Goal: Transaction & Acquisition: Purchase product/service

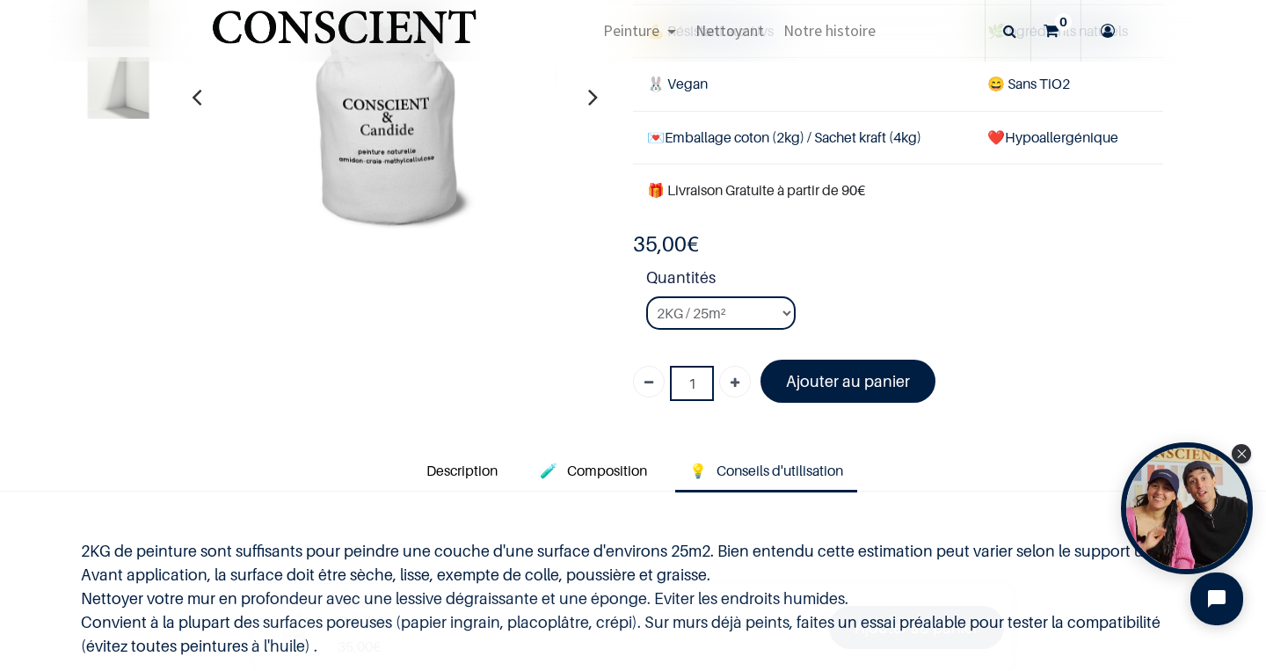
scroll to position [310, 0]
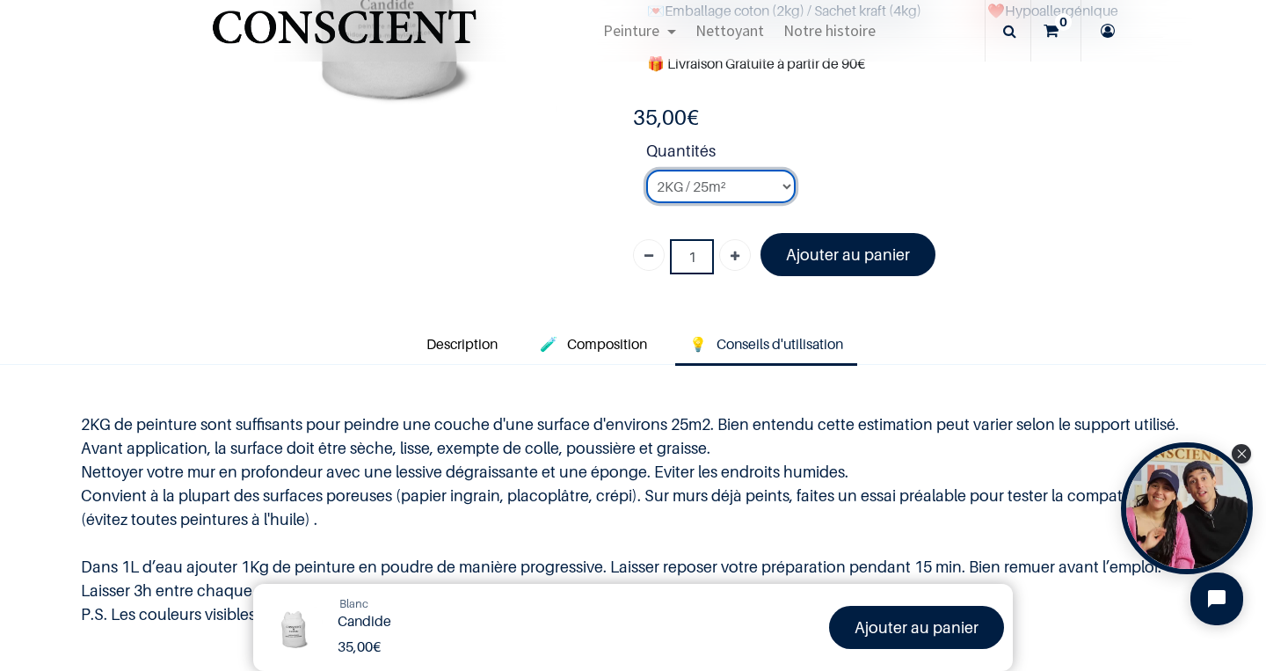
select select "3"
click option "8KG / 100m²" at bounding box center [0, 0] width 0 height 0
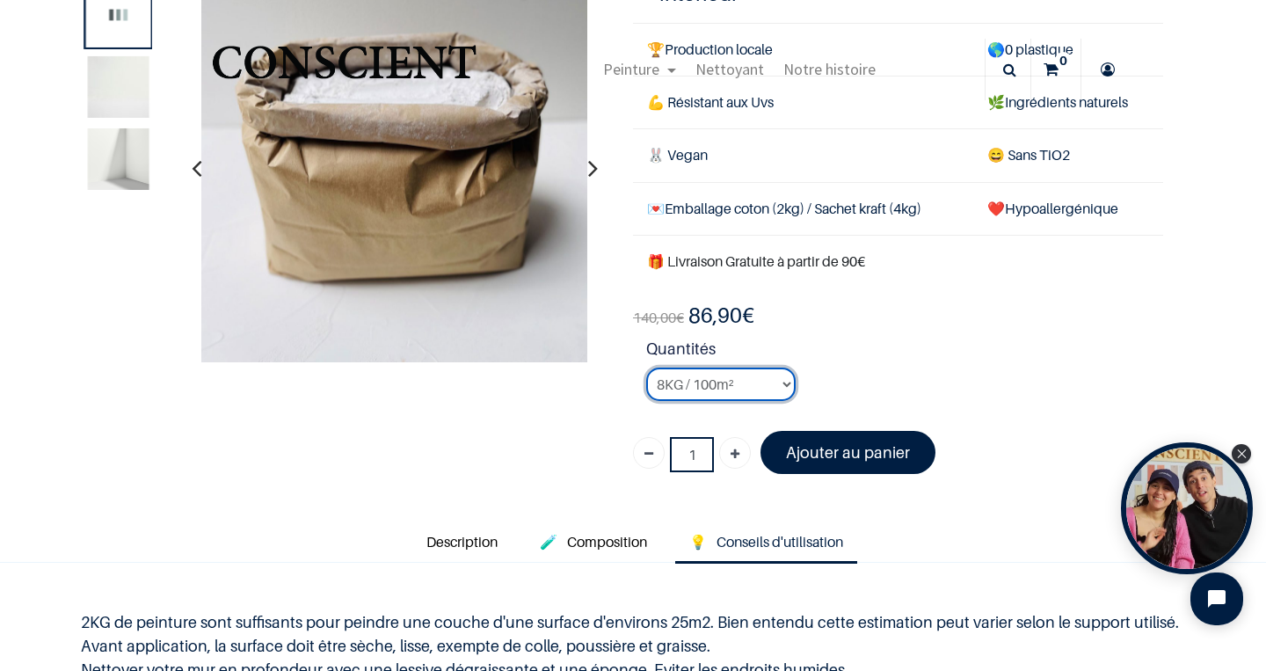
scroll to position [106, 0]
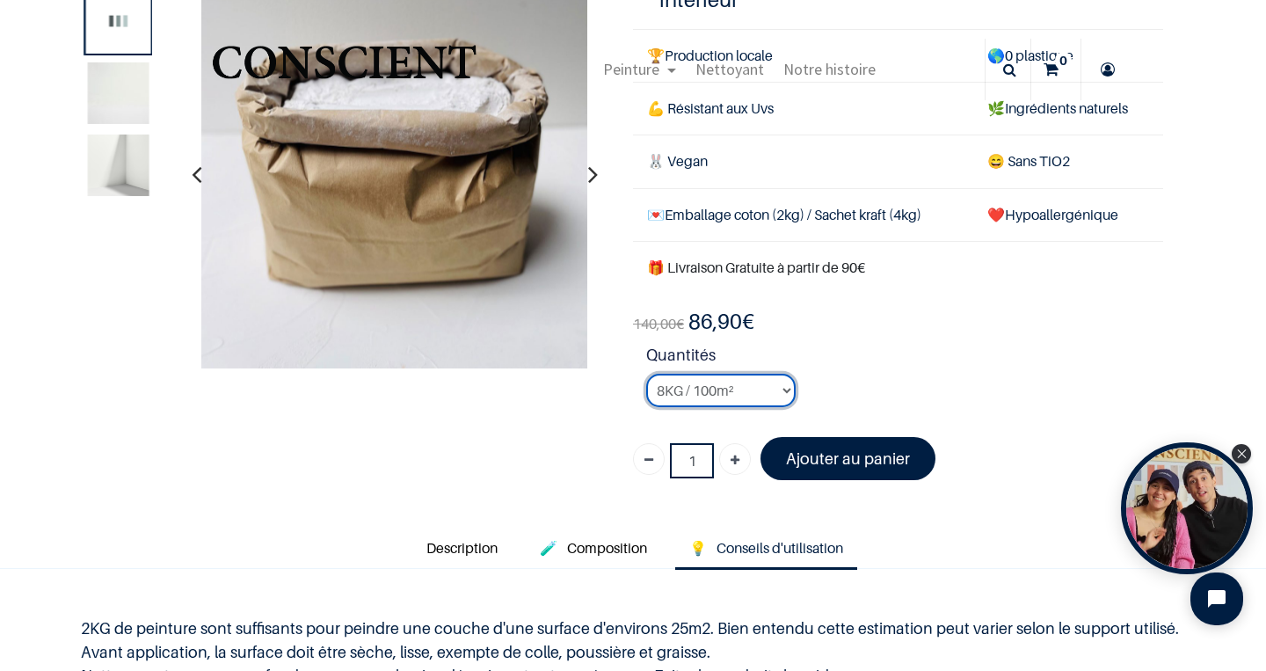
scroll to position [107, 0]
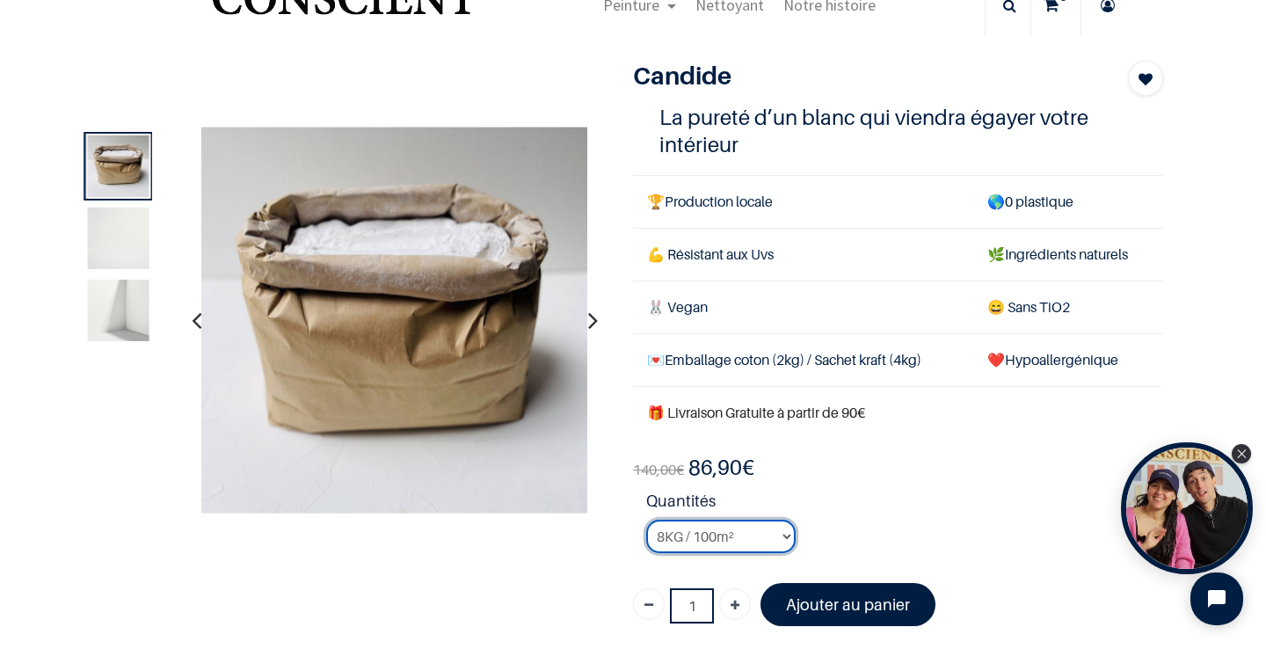
scroll to position [67, 0]
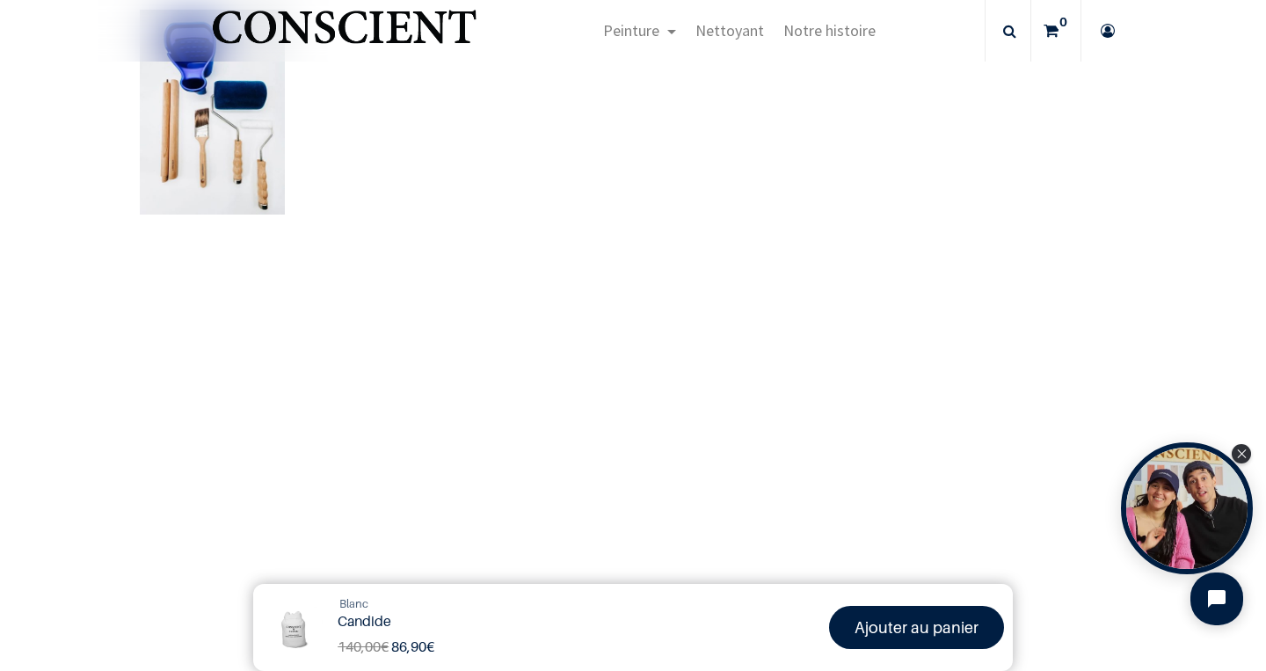
scroll to position [1096, 0]
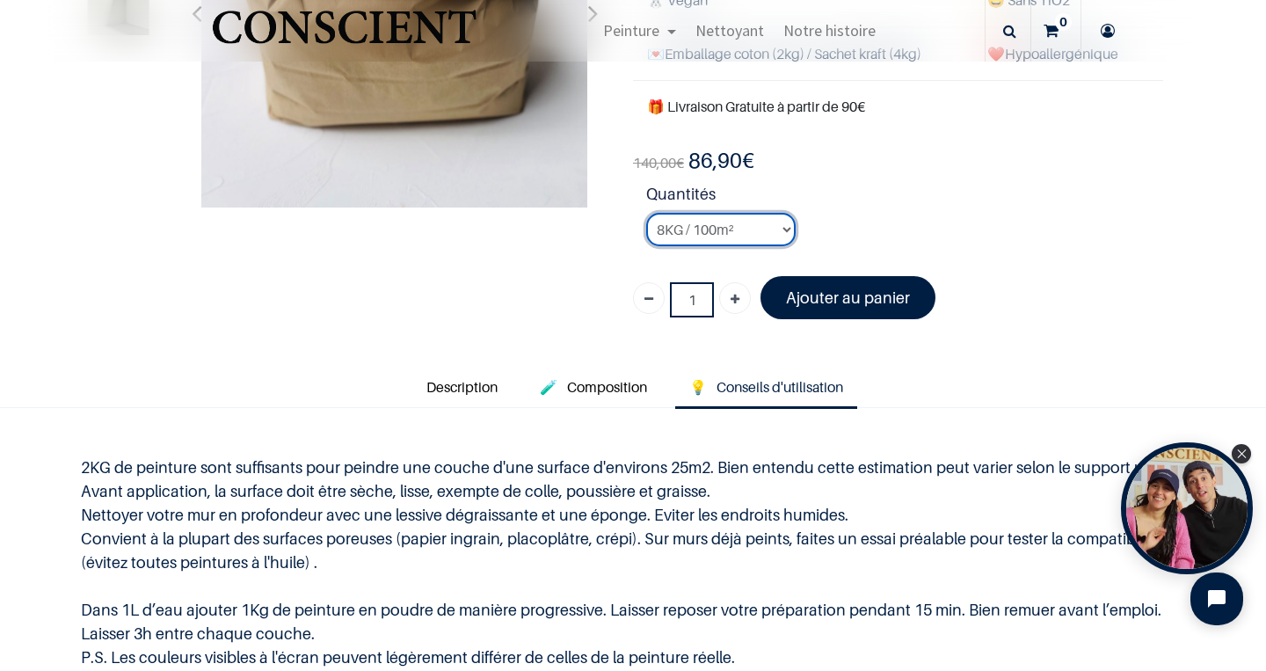
scroll to position [225, 0]
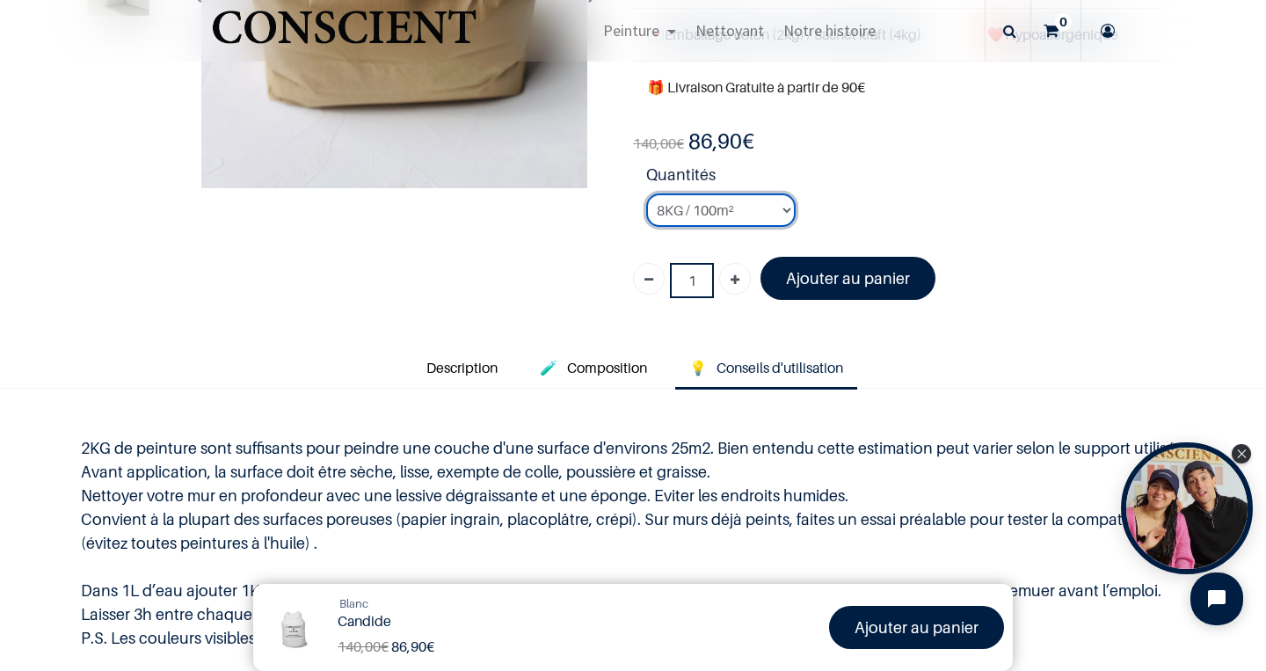
scroll to position [285, 0]
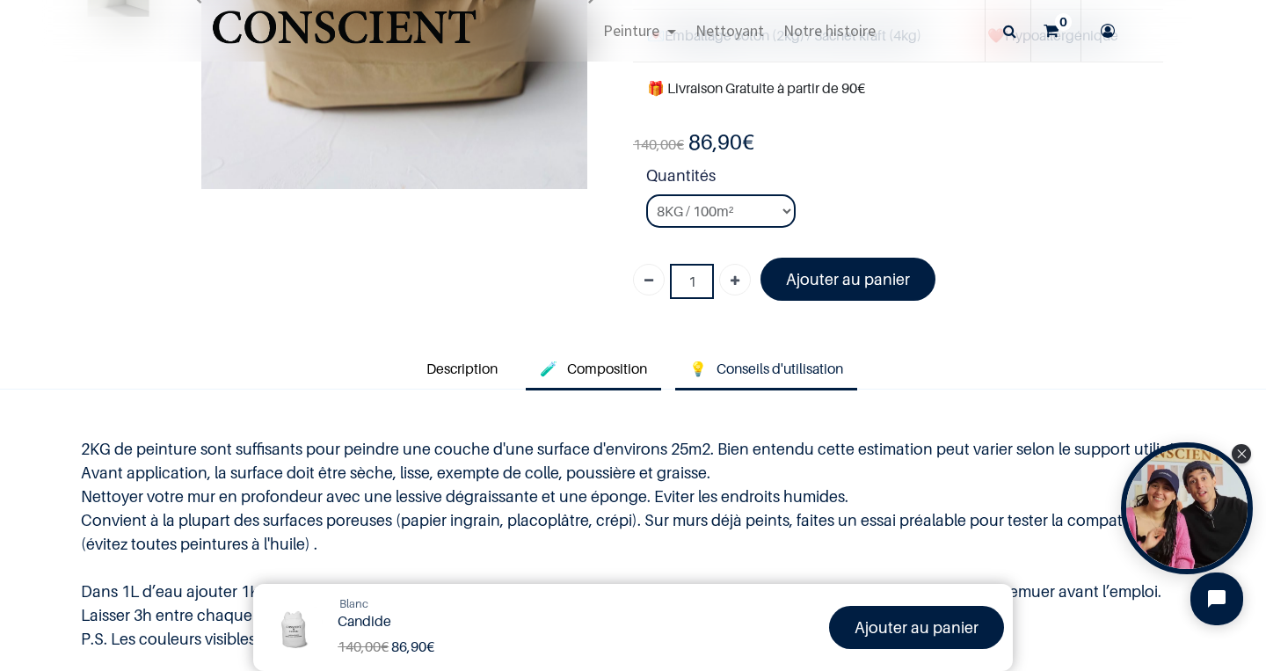
click at [604, 366] on span "Composition" at bounding box center [607, 369] width 80 height 18
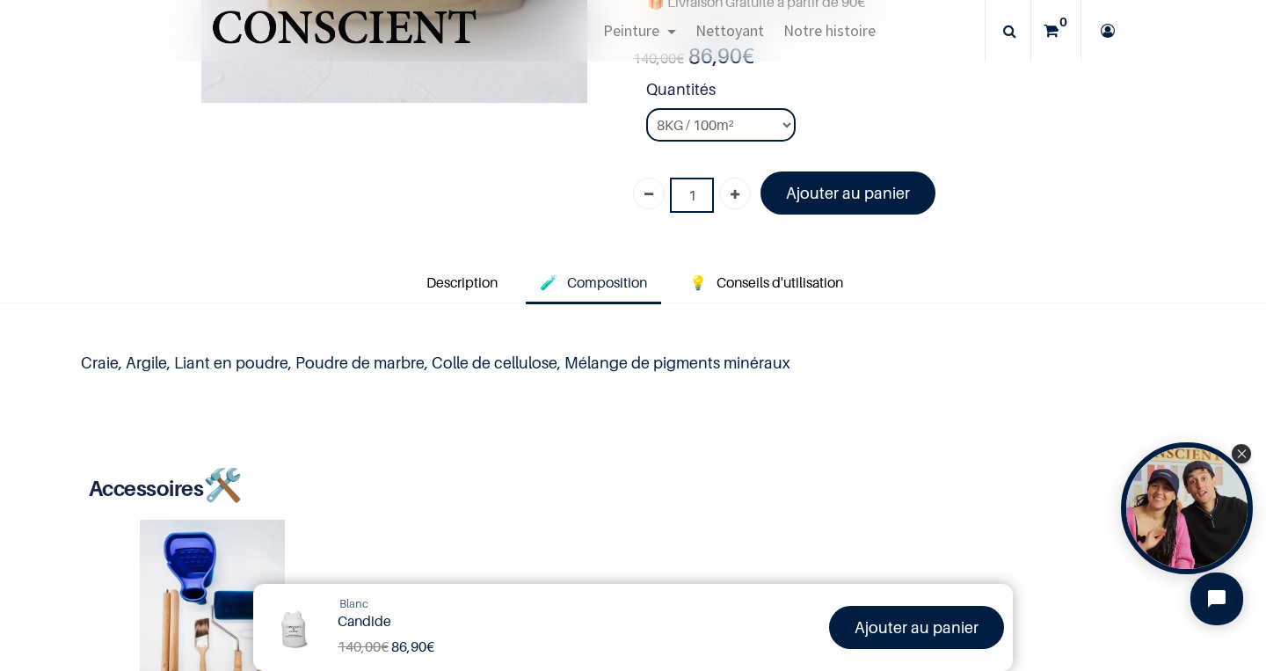
scroll to position [376, 0]
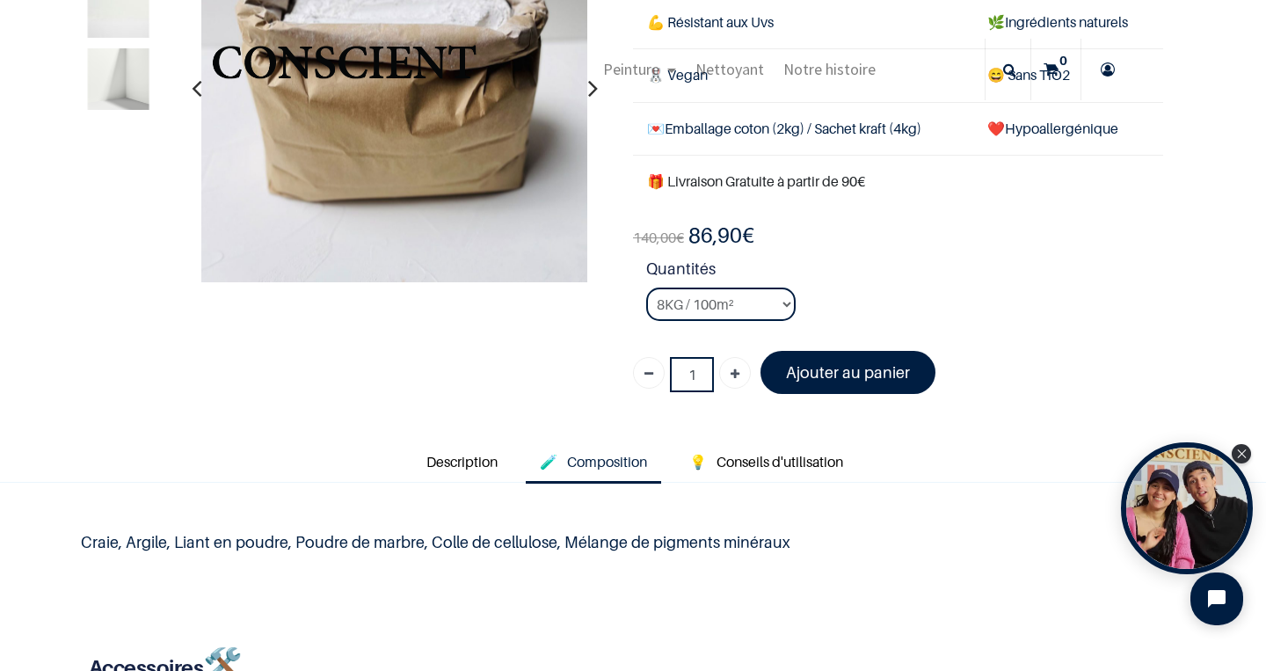
scroll to position [4, 0]
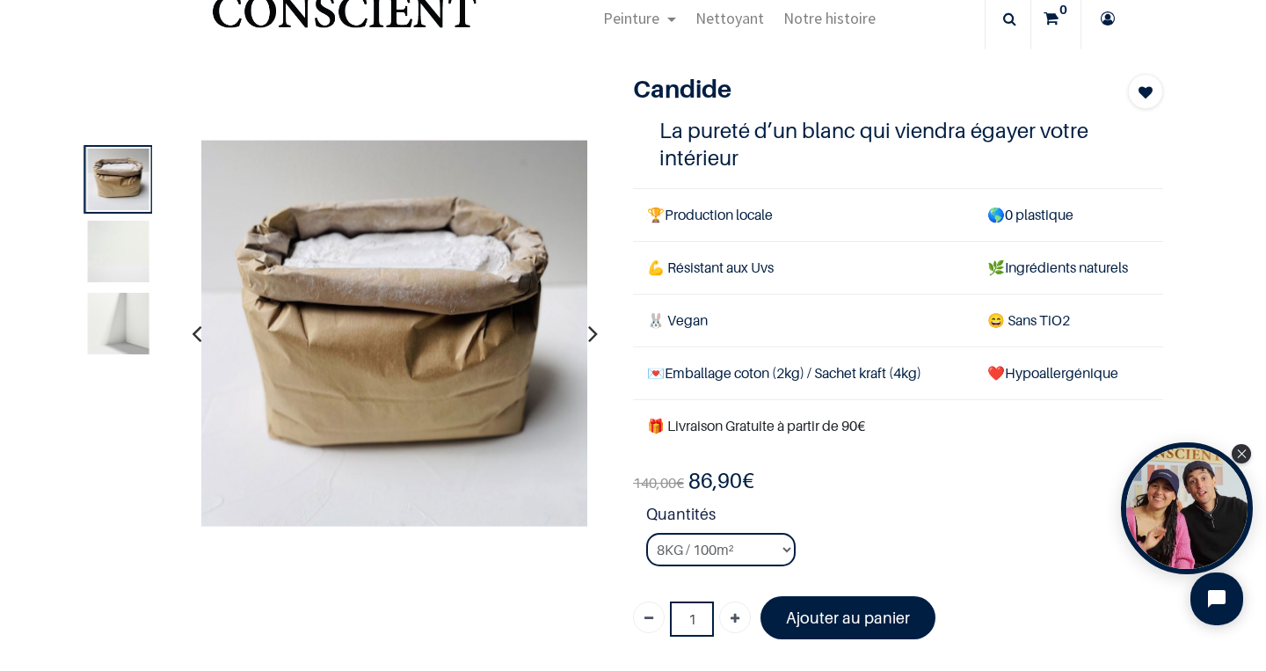
scroll to position [52, 0]
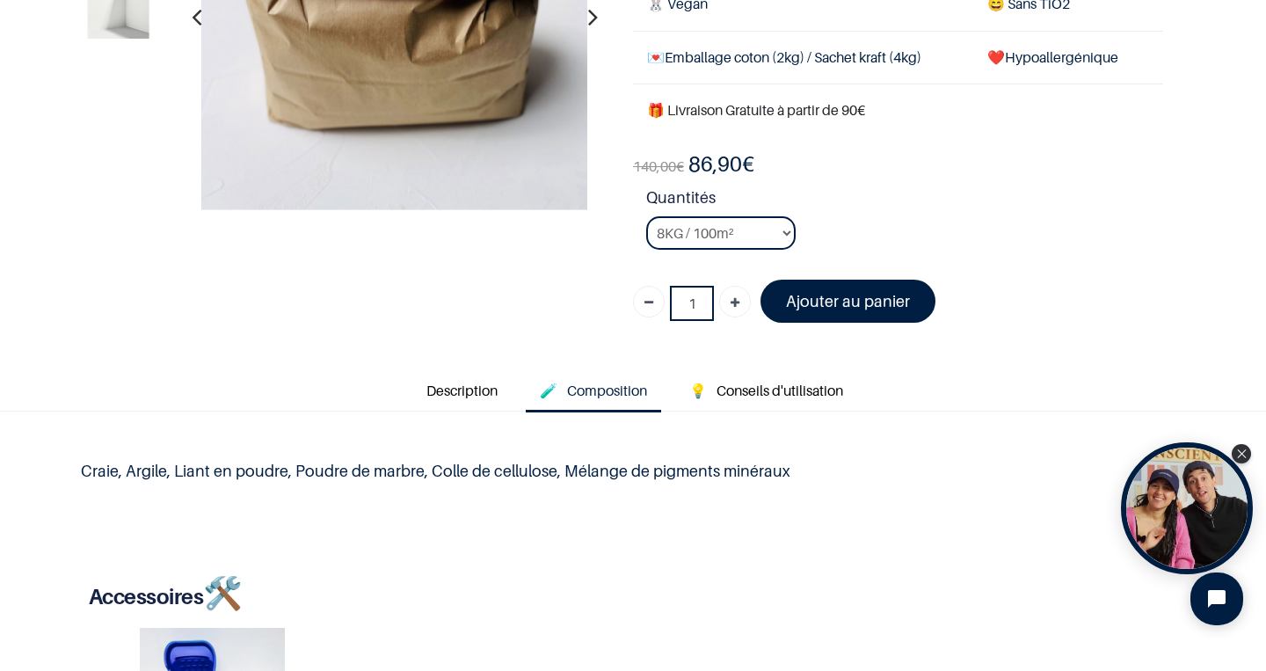
scroll to position [303, 0]
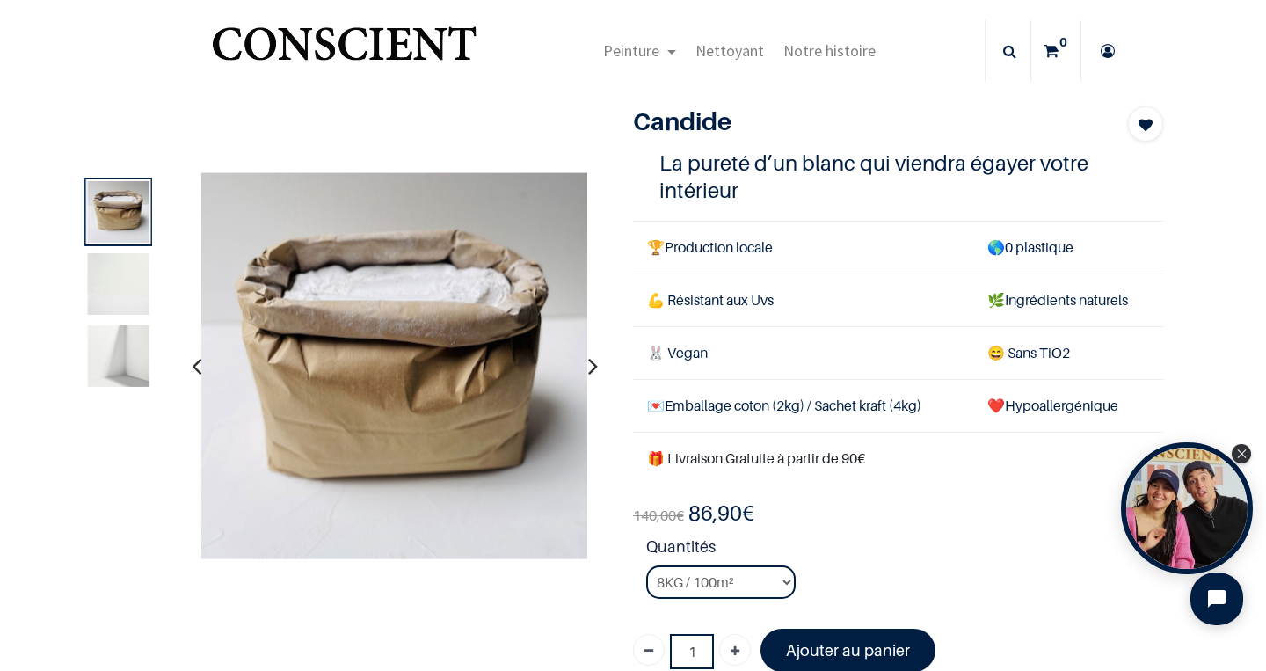
scroll to position [18, 0]
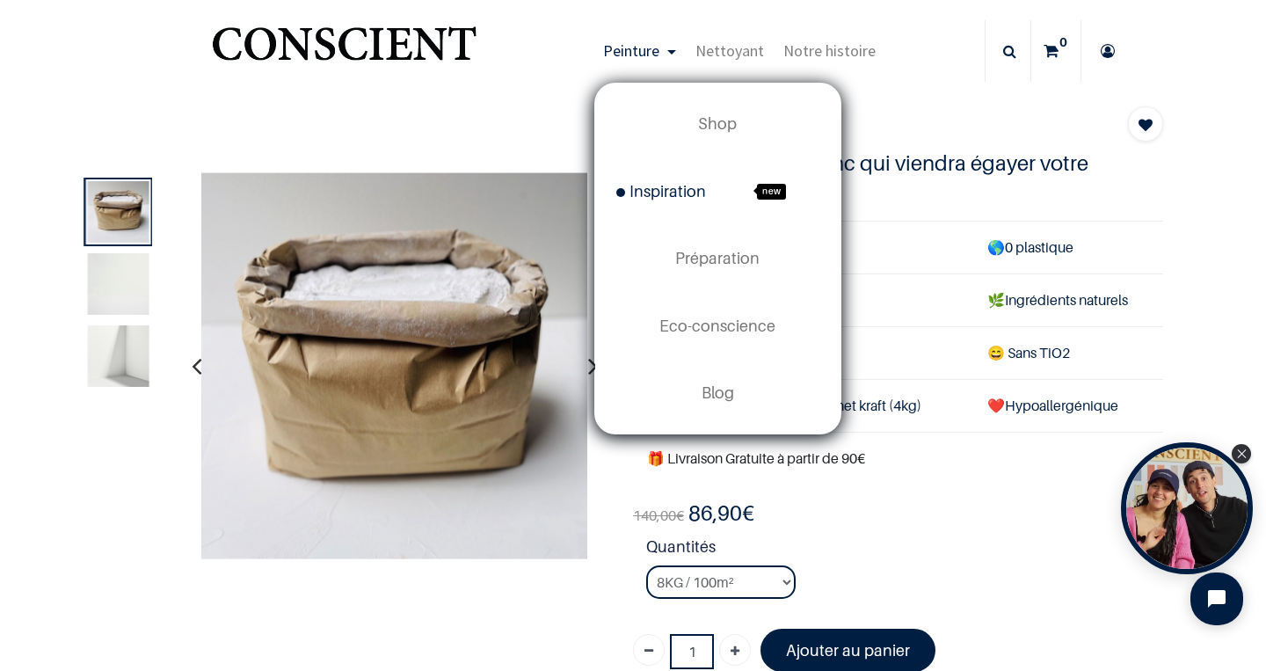
click at [682, 199] on span "Inspiration" at bounding box center [661, 191] width 90 height 18
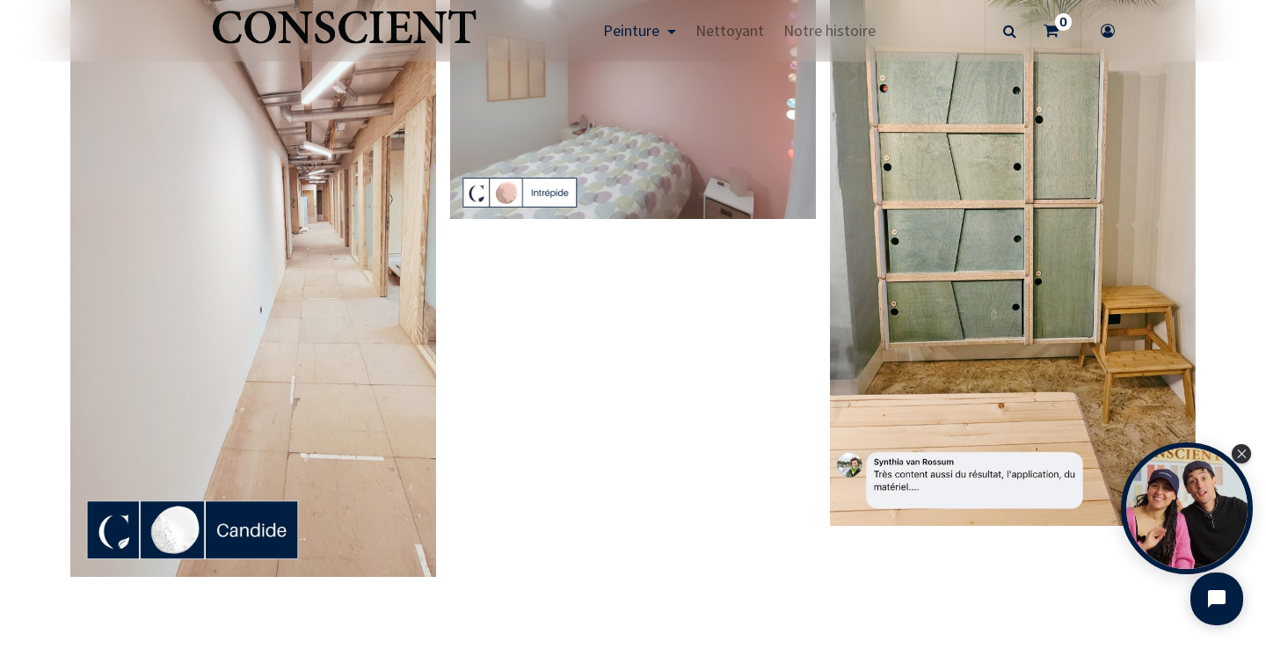
scroll to position [4049, 0]
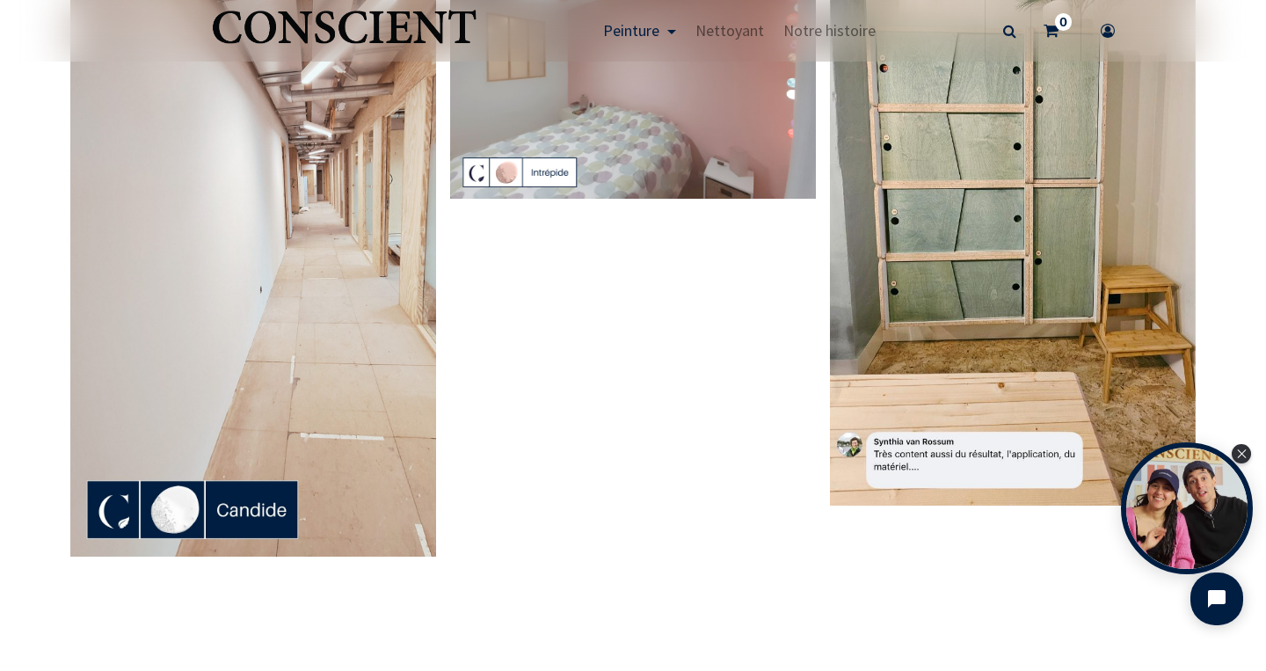
click at [357, 293] on img at bounding box center [253, 231] width 366 height 651
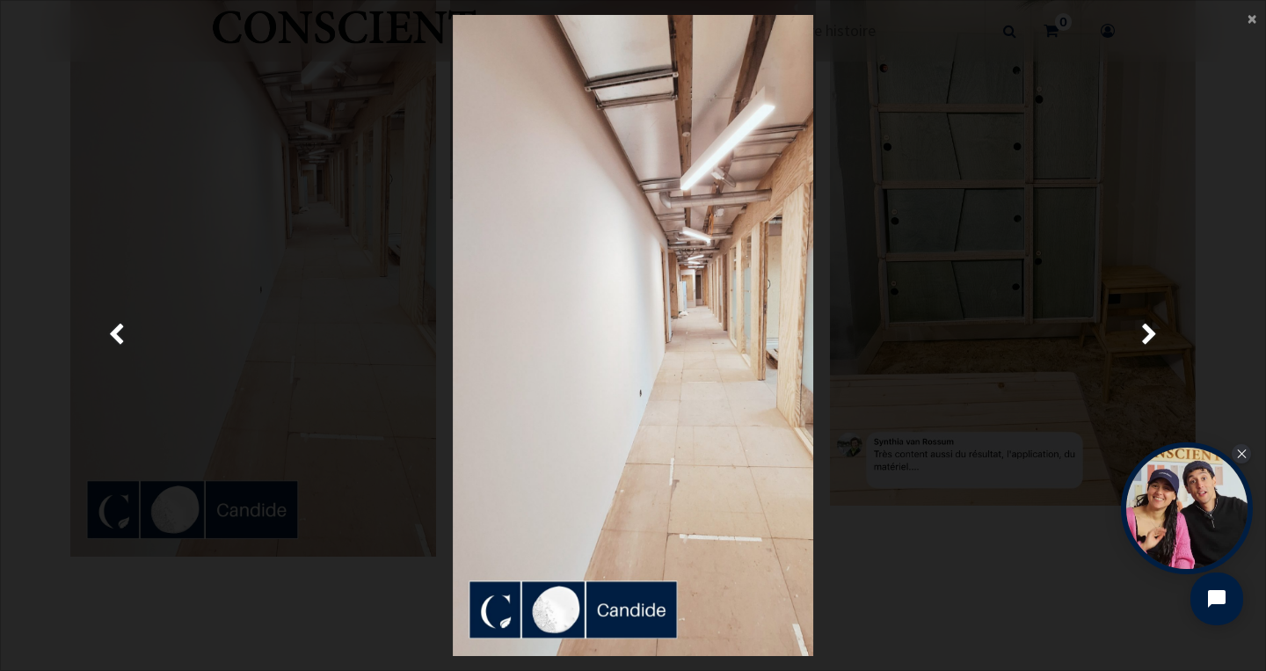
click at [716, 572] on img at bounding box center [633, 335] width 361 height 641
click at [1246, 25] on main "× Fermer" at bounding box center [633, 335] width 1265 height 669
click at [1254, 18] on span "×" at bounding box center [1252, 18] width 9 height 24
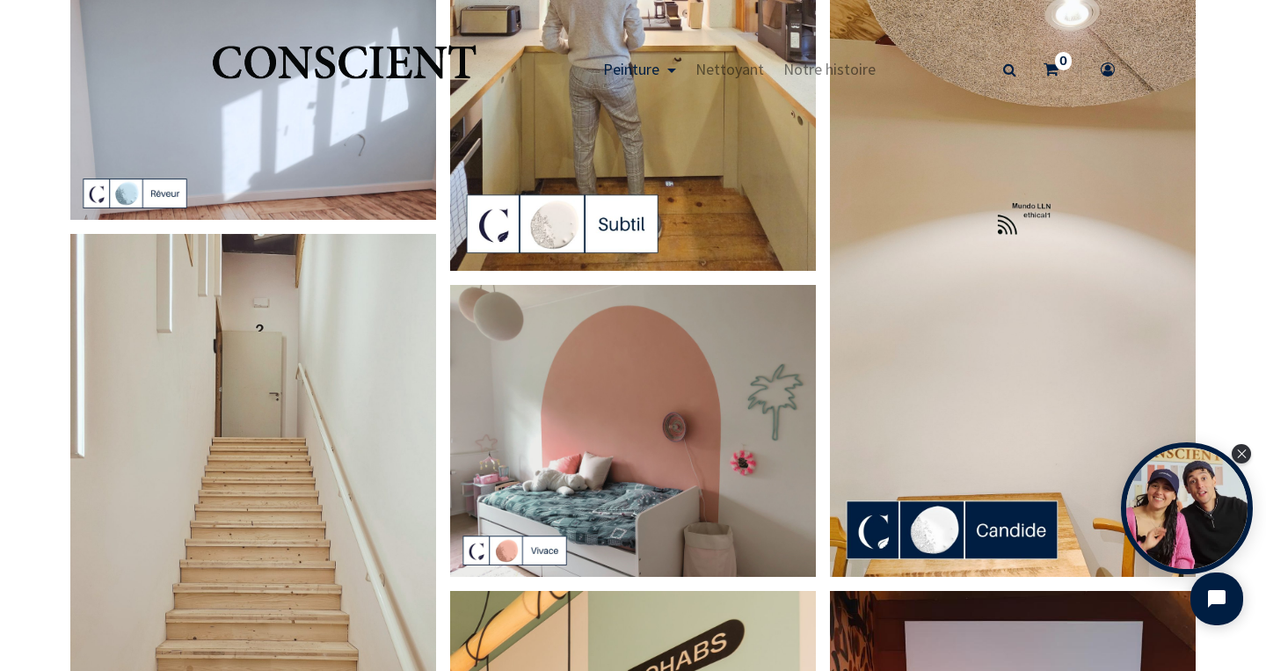
scroll to position [0, 0]
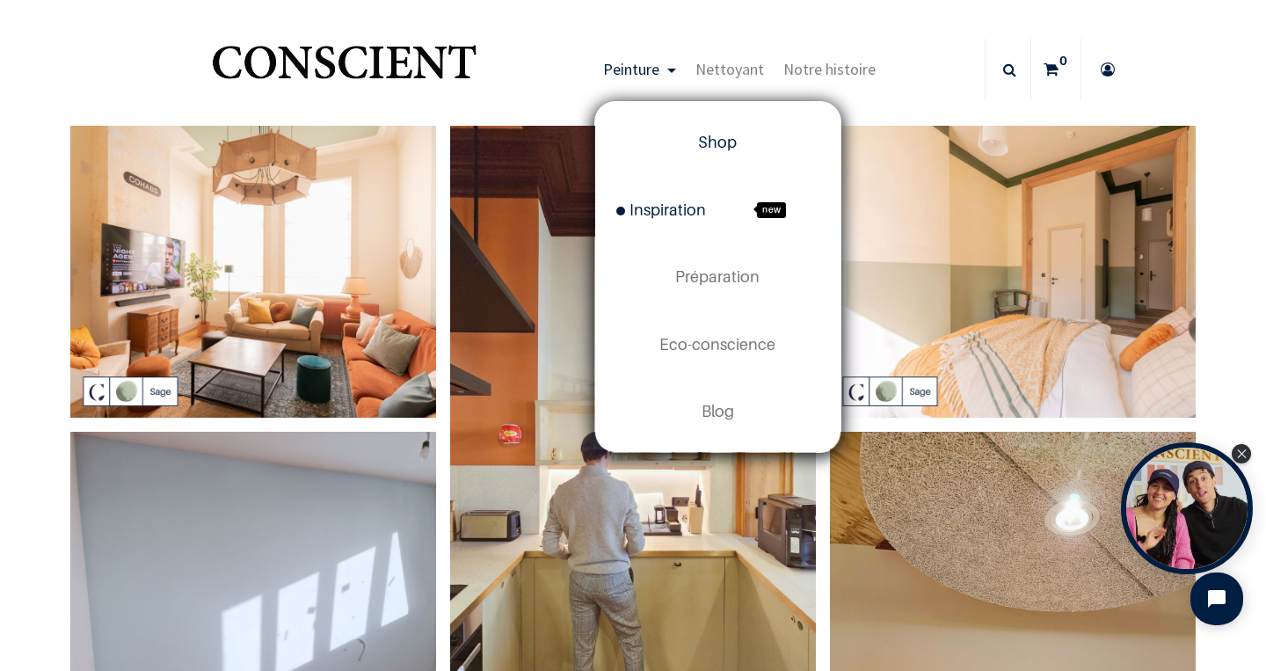
click at [705, 128] on link "Shop" at bounding box center [717, 142] width 245 height 67
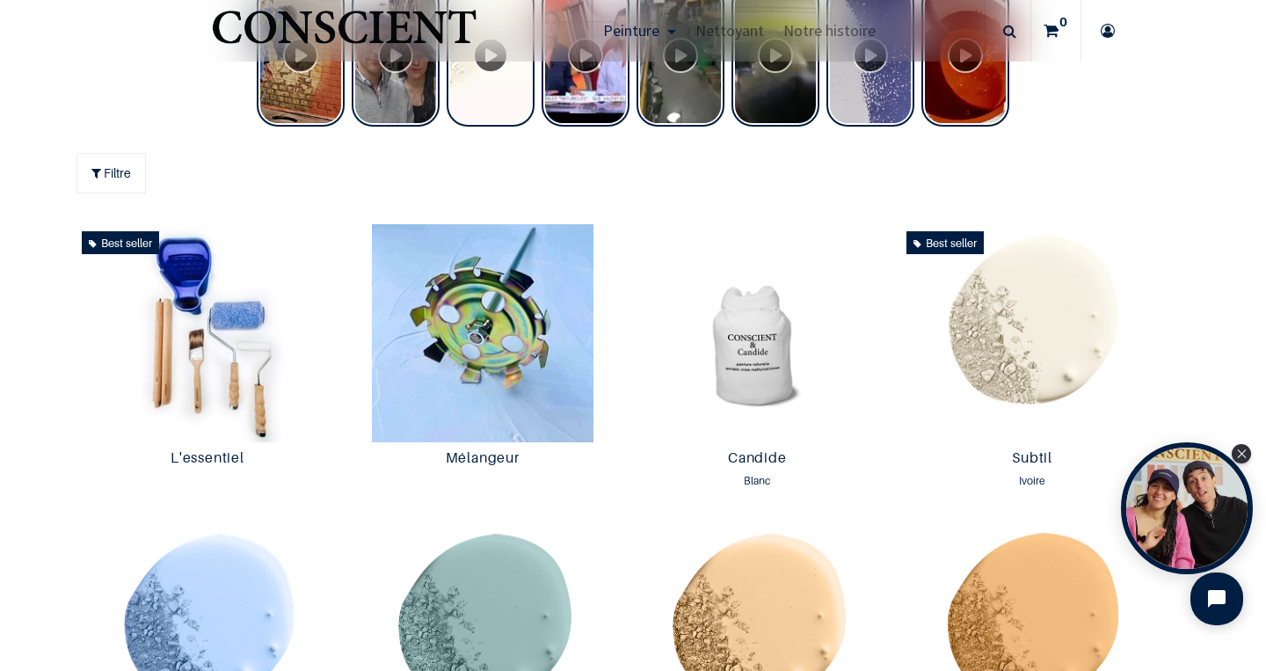
scroll to position [888, 0]
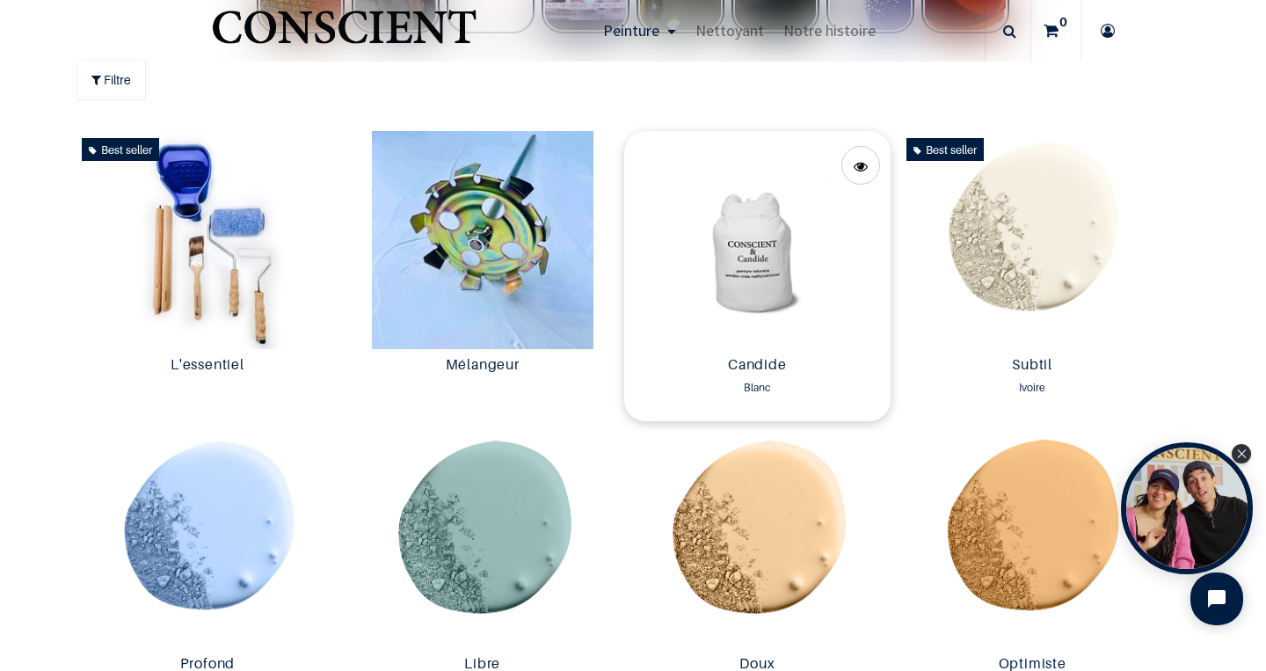
click at [775, 223] on img at bounding box center [757, 240] width 266 height 218
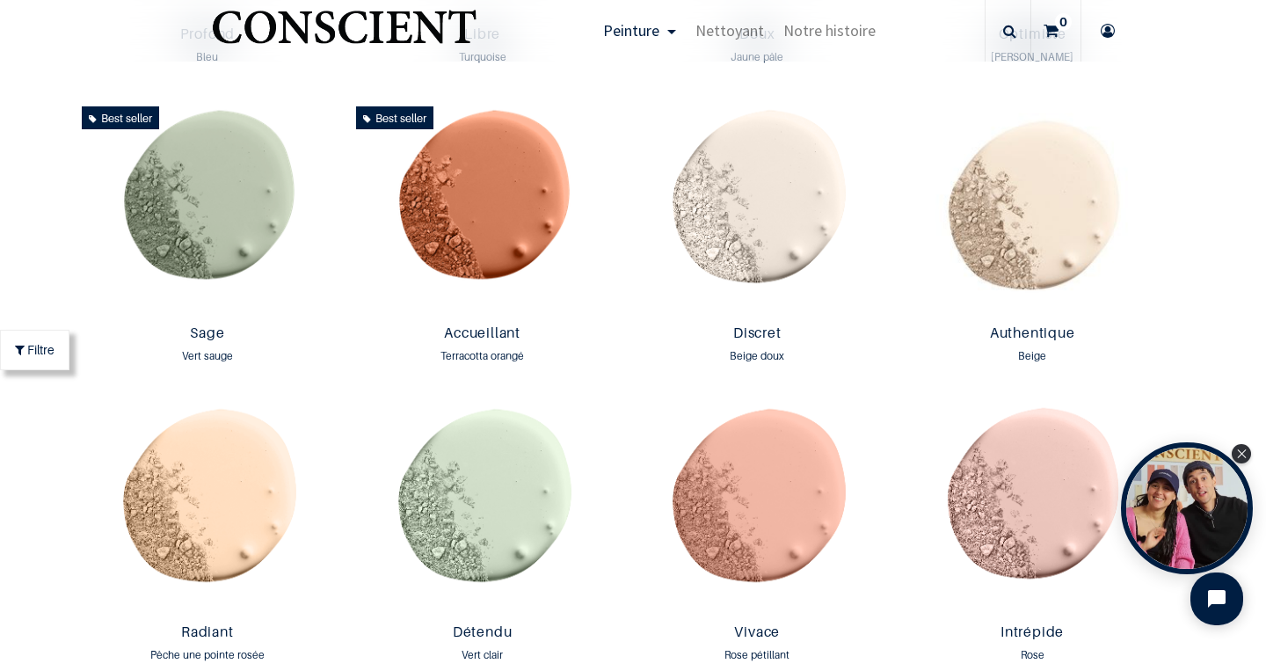
scroll to position [1471, 0]
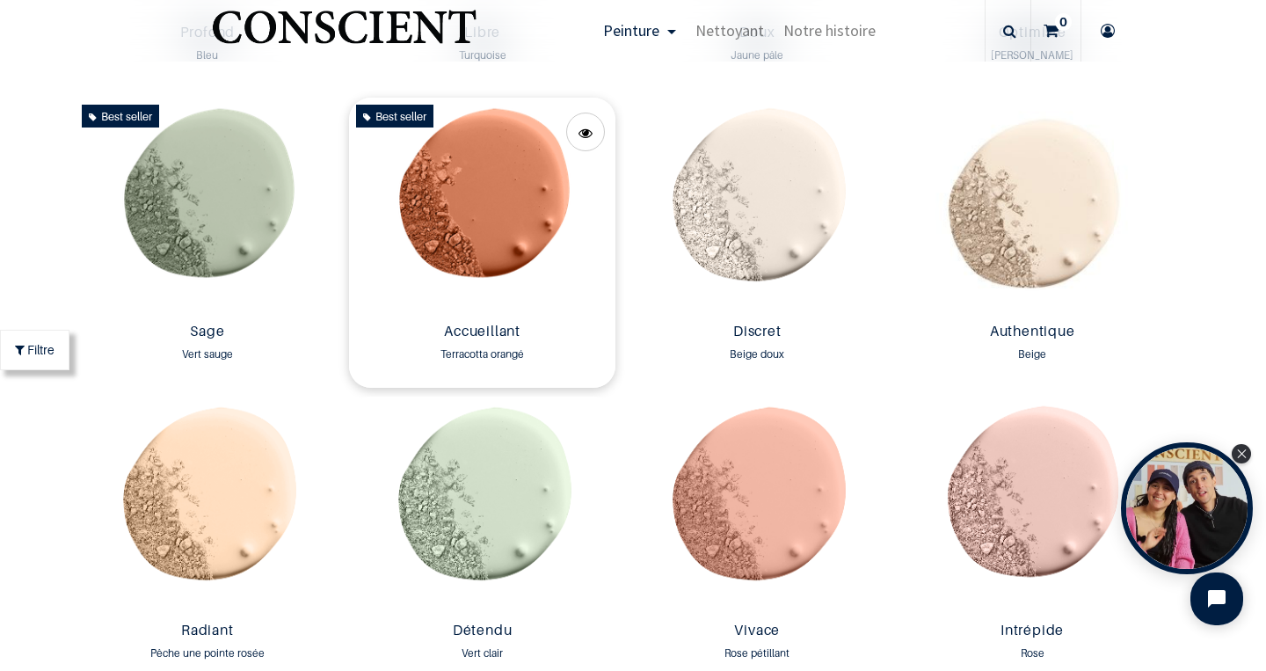
click at [470, 202] on img at bounding box center [482, 207] width 266 height 218
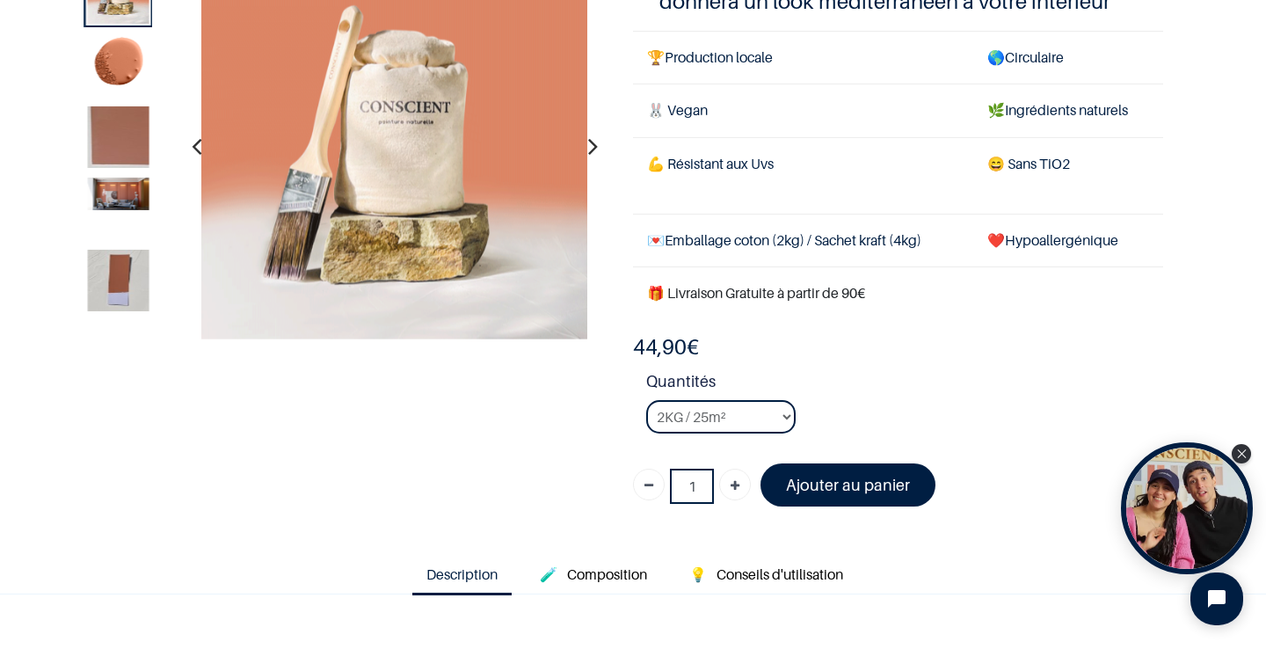
scroll to position [130, 0]
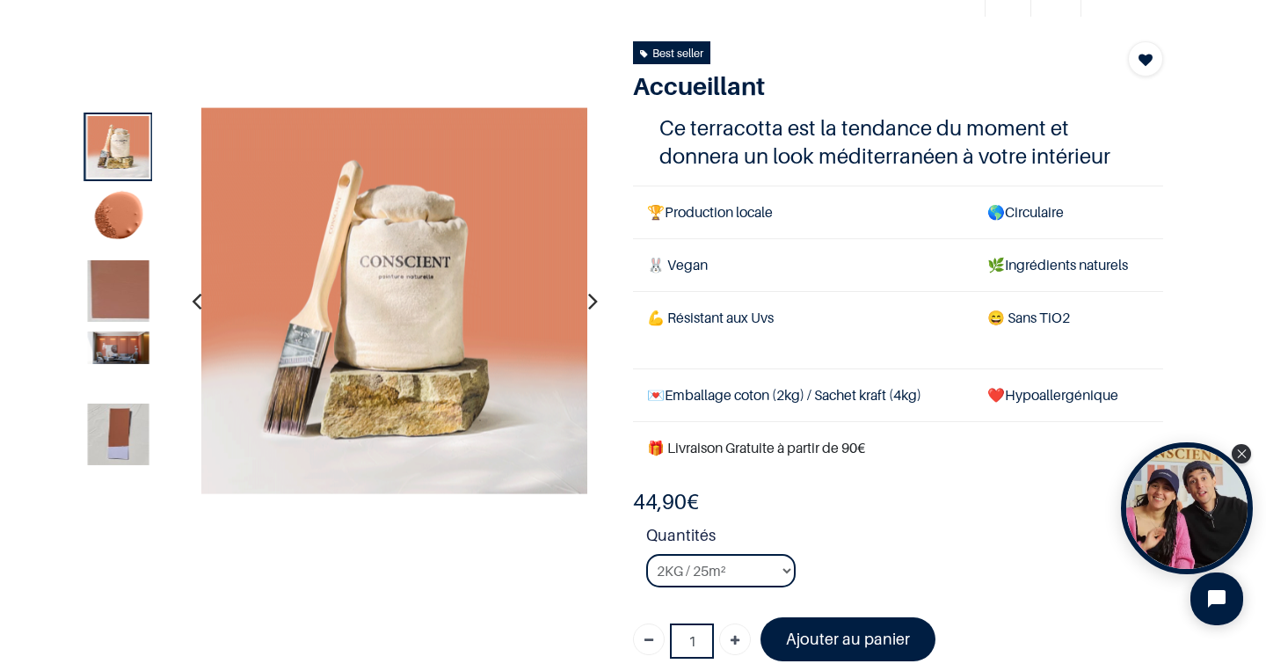
scroll to position [98, 0]
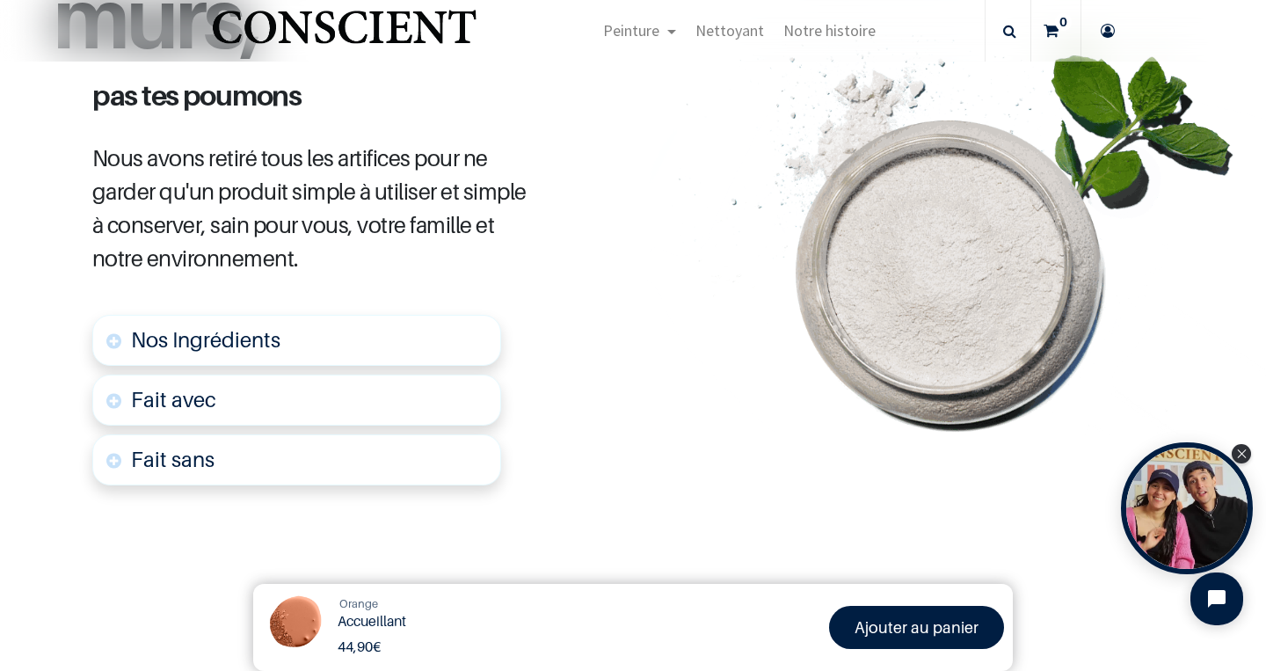
scroll to position [925, 0]
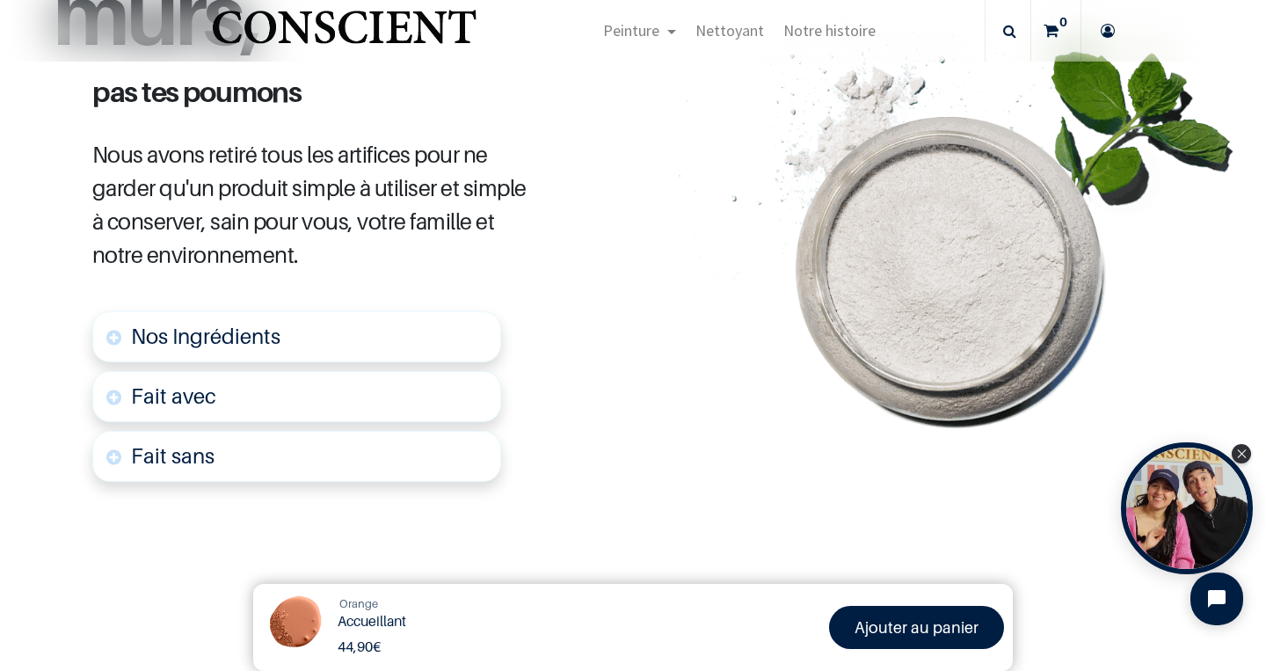
click at [186, 401] on font "Fait avec" at bounding box center [173, 396] width 85 height 26
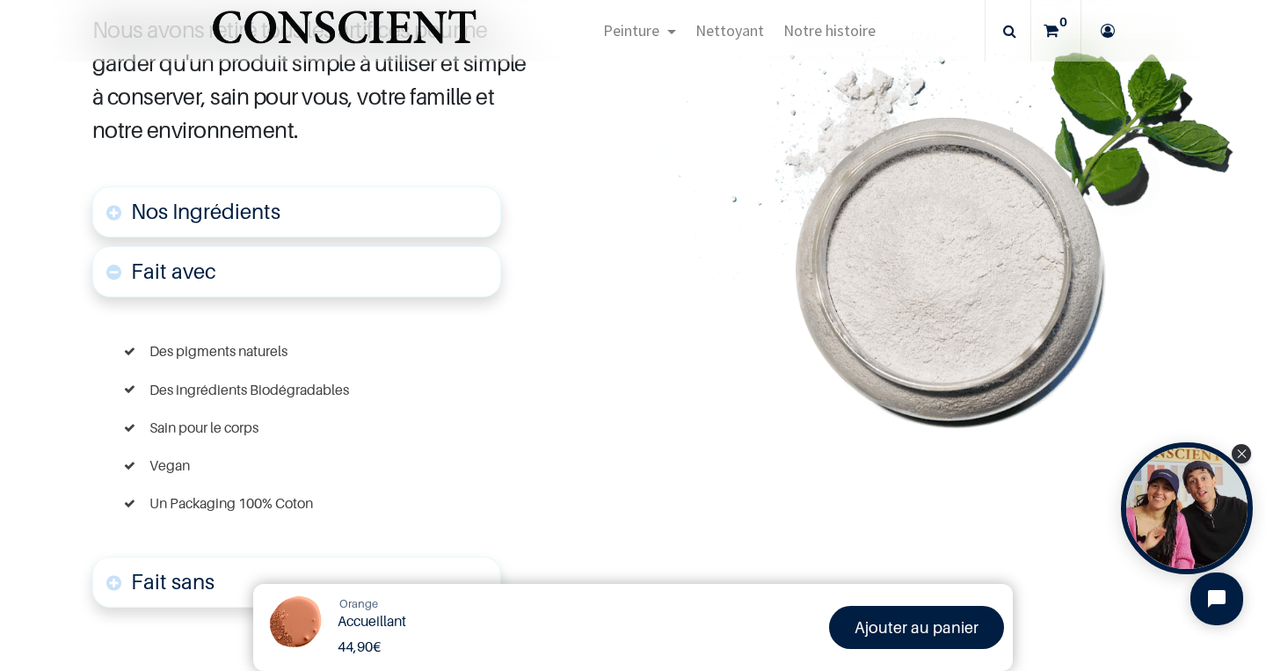
scroll to position [1051, 0]
click at [193, 572] on font "Fait sans" at bounding box center [173, 581] width 84 height 26
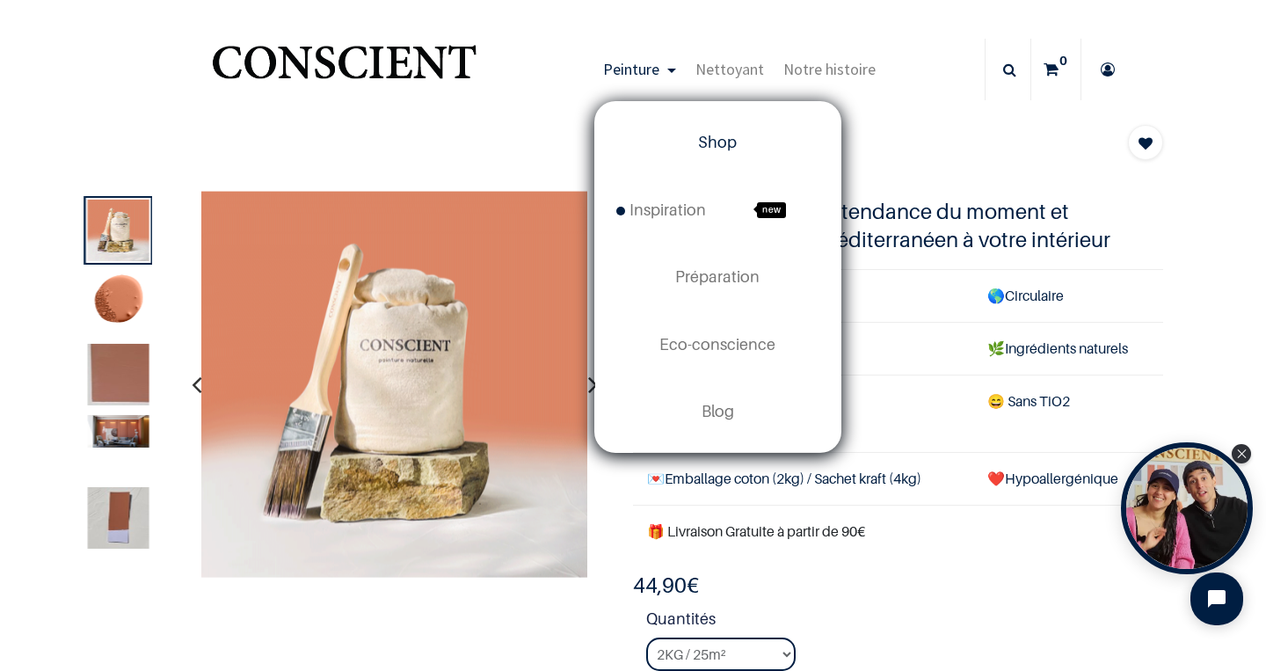
click at [702, 154] on link "Shop" at bounding box center [717, 142] width 245 height 67
